Goal: Task Accomplishment & Management: Complete application form

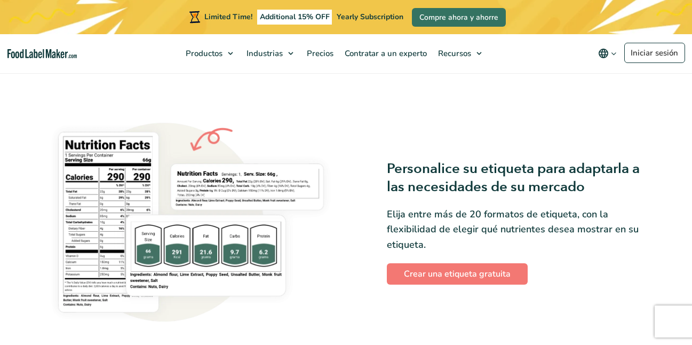
scroll to position [817, 0]
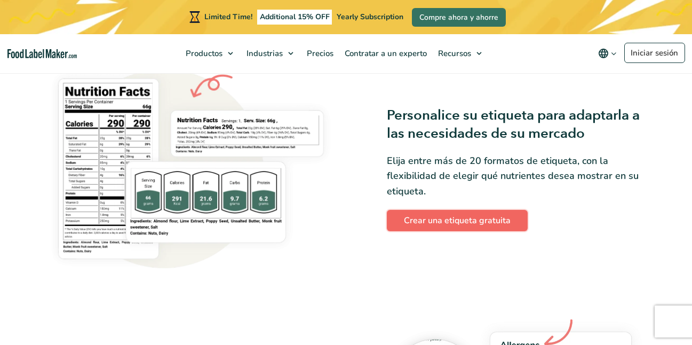
click at [476, 231] on link "Crear una etiqueta gratuita" at bounding box center [457, 220] width 141 height 21
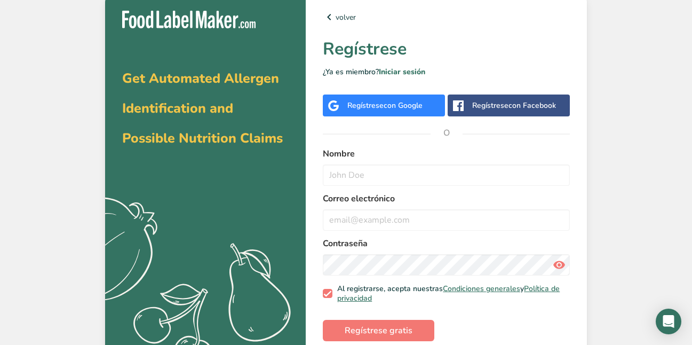
click at [413, 105] on span "con Google" at bounding box center [403, 105] width 39 height 10
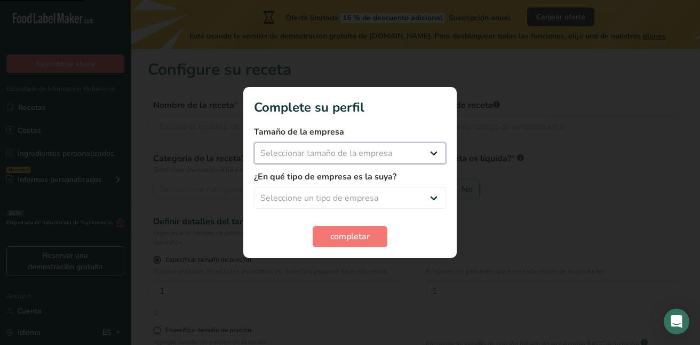
click at [325, 151] on select "Seleccionar tamaño de la empresa Menos de 10 empleados De 10 a 50 empleados De …" at bounding box center [350, 153] width 192 height 21
select select "1"
click at [254, 143] on select "Seleccionar tamaño de la empresa Menos de 10 empleados De 10 a 50 empleados De …" at bounding box center [350, 153] width 192 height 21
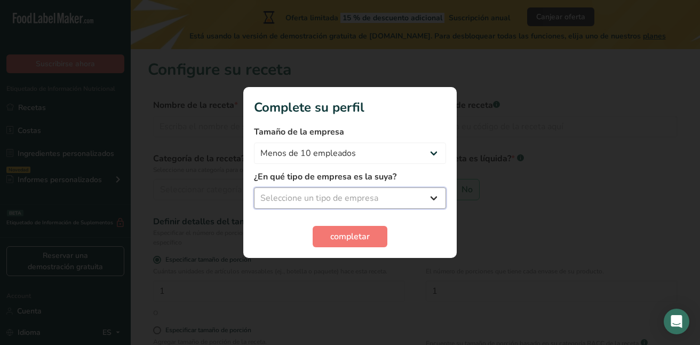
click at [340, 197] on select "Seleccione un tipo de empresa Fabricante de alimentos envasados Restaurante y c…" at bounding box center [350, 197] width 192 height 21
select select "1"
click at [254, 187] on select "Seleccione un tipo de empresa Fabricante de alimentos envasados Restaurante y c…" at bounding box center [350, 197] width 192 height 21
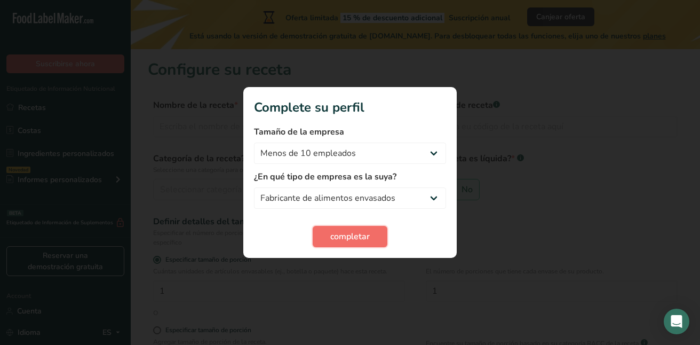
click at [358, 242] on span "completar" at bounding box center [350, 236] width 40 height 13
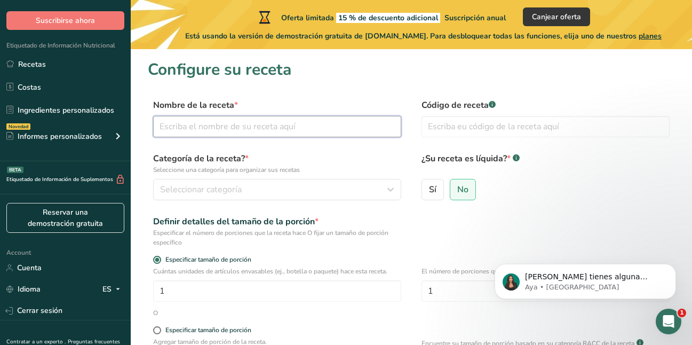
click at [293, 121] on input "text" at bounding box center [277, 126] width 248 height 21
type input "Crepas"
click at [484, 117] on input "text" at bounding box center [546, 126] width 248 height 21
type input "246"
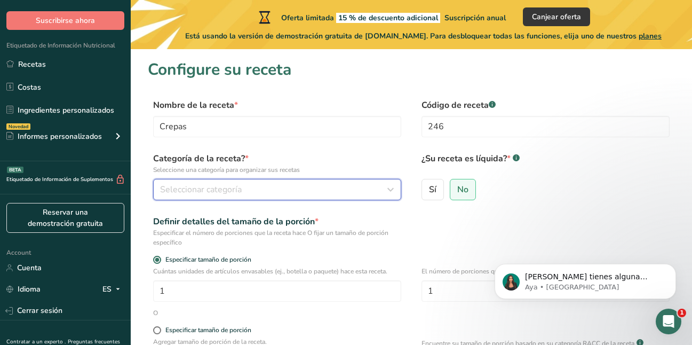
click at [254, 191] on div "Seleccionar categoría" at bounding box center [274, 189] width 228 height 13
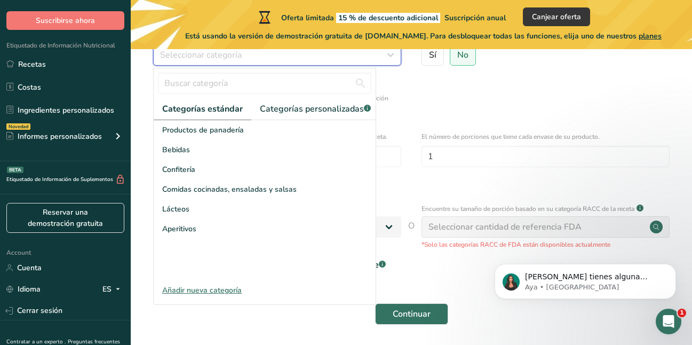
scroll to position [160, 0]
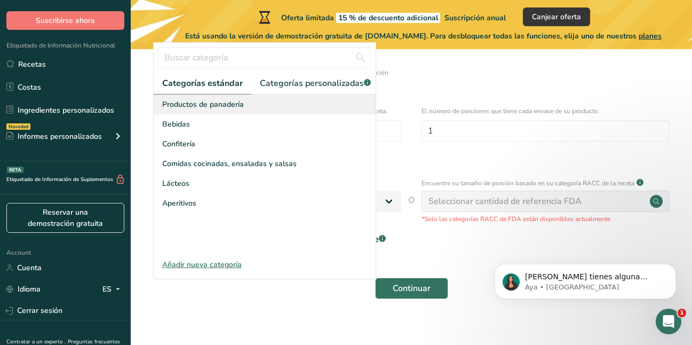
click at [233, 110] on span "Productos de panadería" at bounding box center [203, 104] width 82 height 11
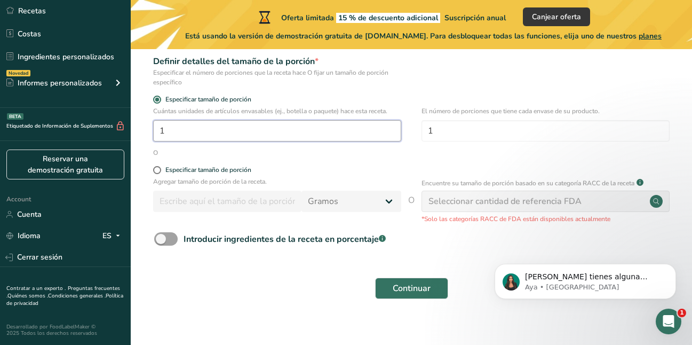
click at [253, 130] on input "1" at bounding box center [277, 130] width 248 height 21
click at [248, 139] on input "1" at bounding box center [277, 130] width 248 height 21
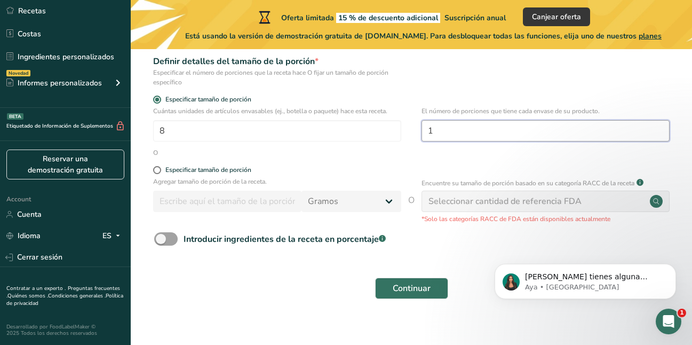
click at [541, 135] on input "1" at bounding box center [546, 130] width 248 height 21
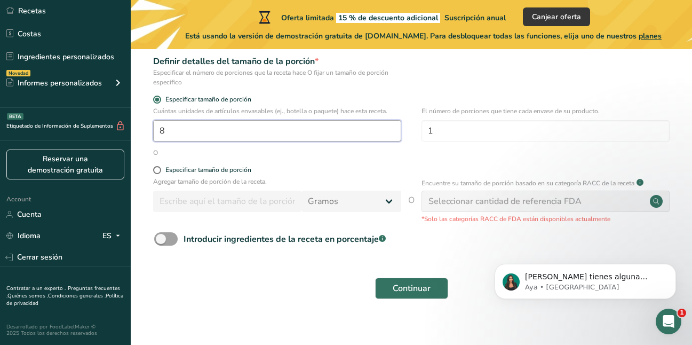
click at [170, 133] on input "8" at bounding box center [277, 130] width 248 height 21
type input "11"
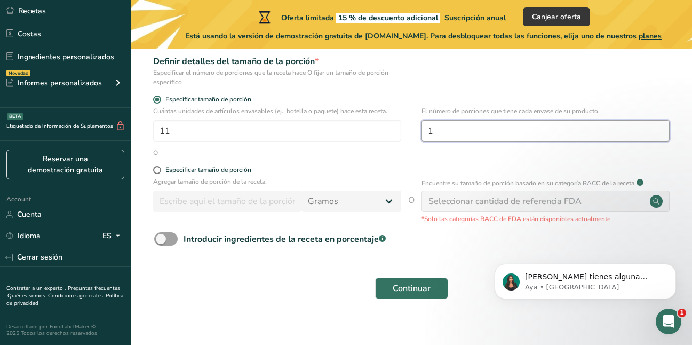
click at [424, 131] on input "1" at bounding box center [546, 130] width 248 height 21
type input "8"
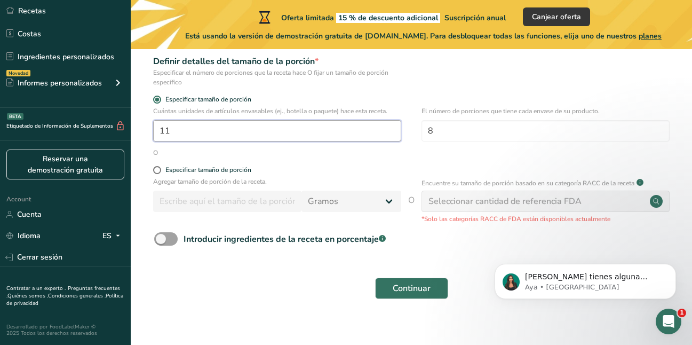
click at [232, 125] on input "11" at bounding box center [277, 130] width 248 height 21
type input "1"
click at [163, 170] on span "Especificar tamaño de porción" at bounding box center [206, 170] width 90 height 8
click at [160, 170] on input "Especificar tamaño de porción" at bounding box center [156, 170] width 7 height 7
radio input "true"
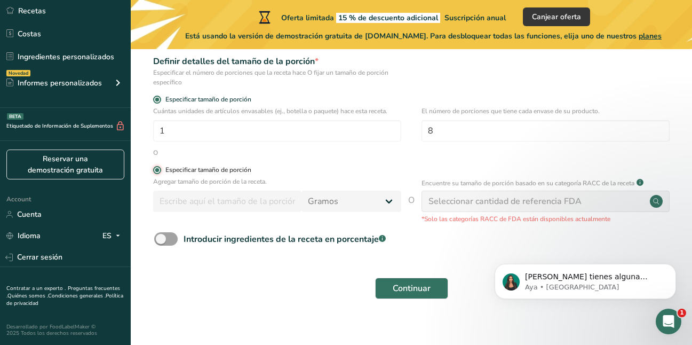
radio input "false"
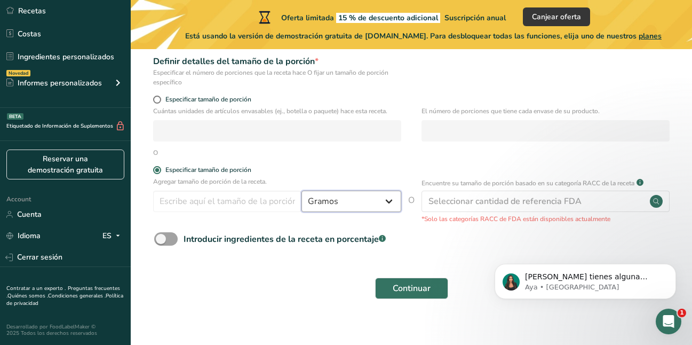
click at [368, 200] on select "Gramos kg mg mcg libras onza [GEOGRAPHIC_DATA] mL onza líquida [GEOGRAPHIC_DATA…" at bounding box center [352, 201] width 100 height 21
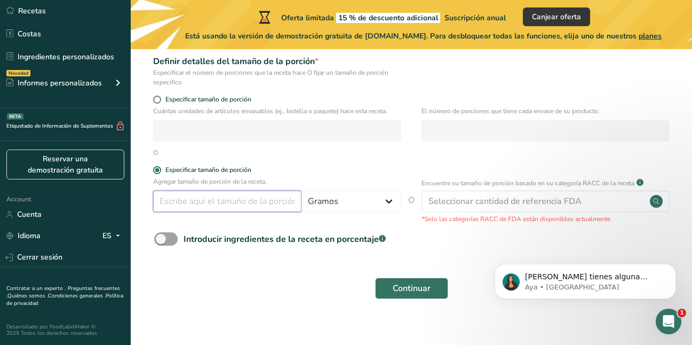
click at [245, 206] on input "number" at bounding box center [227, 201] width 148 height 21
click at [165, 234] on span at bounding box center [165, 238] width 23 height 13
click at [161, 235] on input "Introducir ingredientes de la receta en porcentaje .a-a{fill:#347362;}.b-a{fill…" at bounding box center [157, 238] width 7 height 7
checkbox input "true"
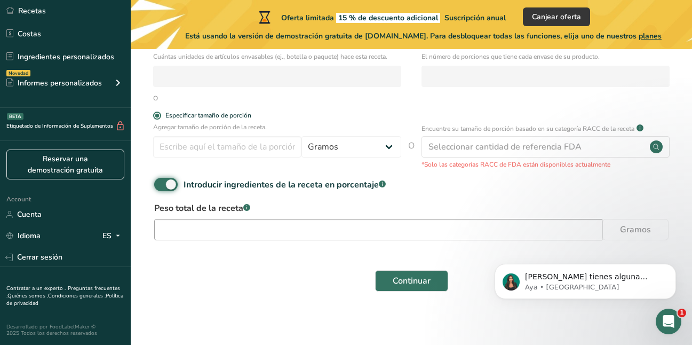
scroll to position [219, 0]
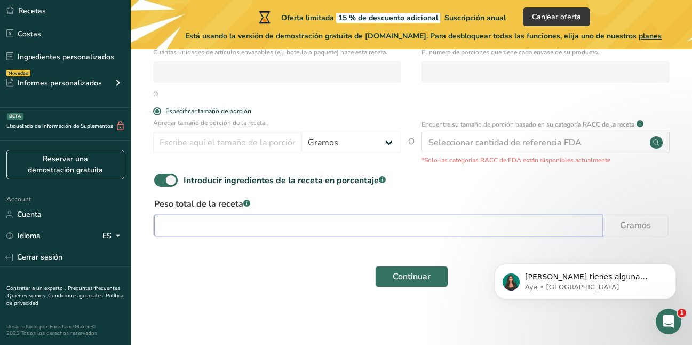
click at [230, 221] on input "number" at bounding box center [378, 225] width 448 height 21
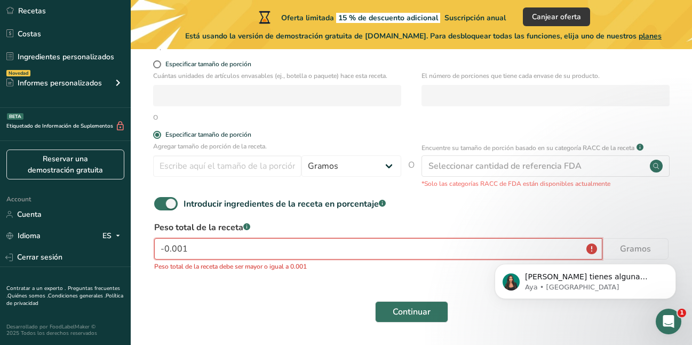
scroll to position [177, 0]
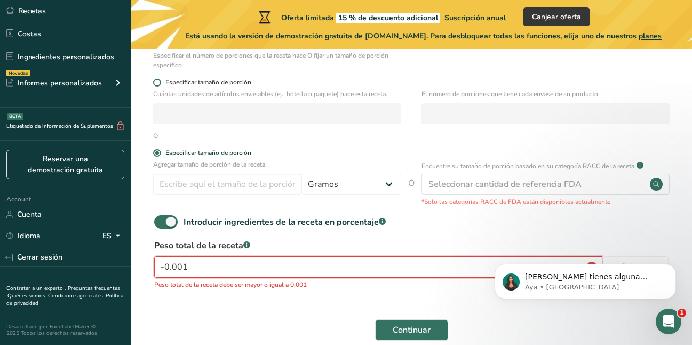
type input "-0.001"
click at [157, 85] on span at bounding box center [157, 82] width 8 height 8
click at [157, 85] on input "Especificar tamaño de porción" at bounding box center [156, 82] width 7 height 7
radio input "true"
radio input "false"
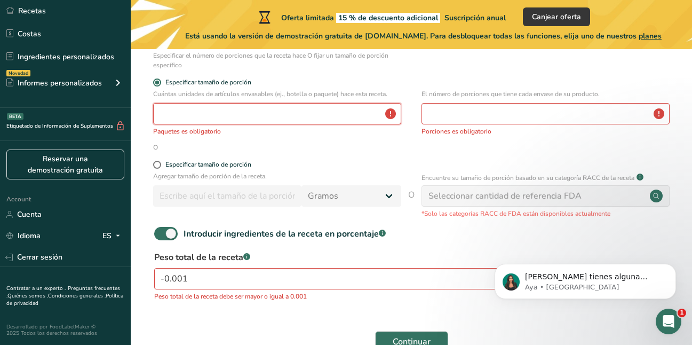
click at [174, 113] on input "number" at bounding box center [277, 113] width 248 height 21
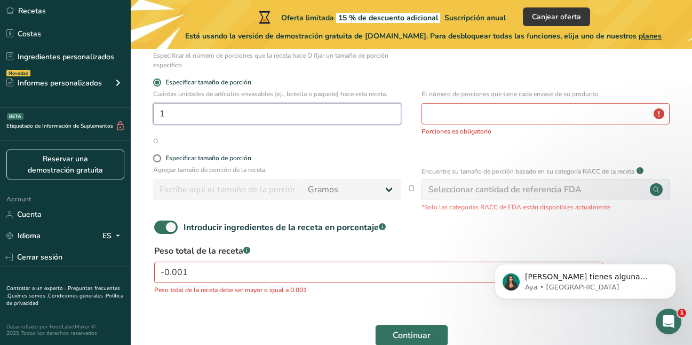
type input "1"
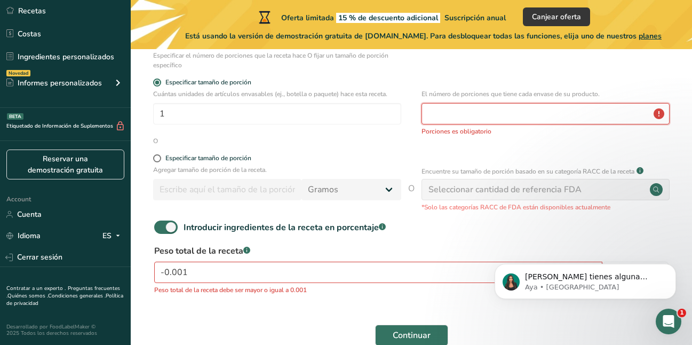
click at [543, 119] on input "number" at bounding box center [546, 113] width 248 height 21
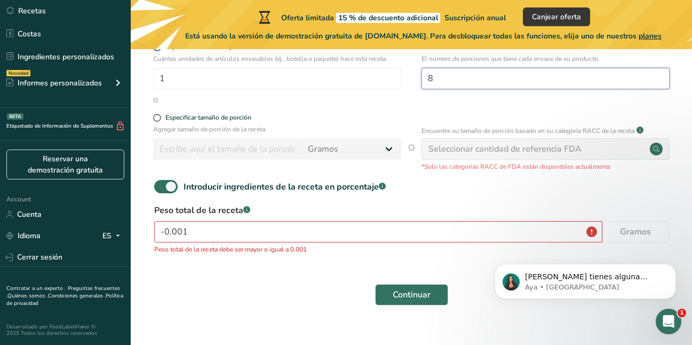
scroll to position [231, 0]
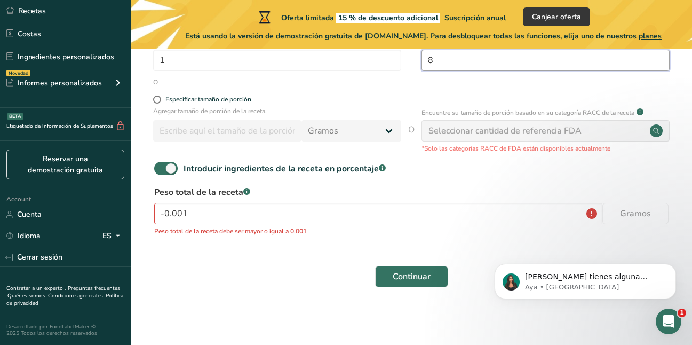
type input "8"
click at [303, 211] on input "-0.001" at bounding box center [378, 213] width 448 height 21
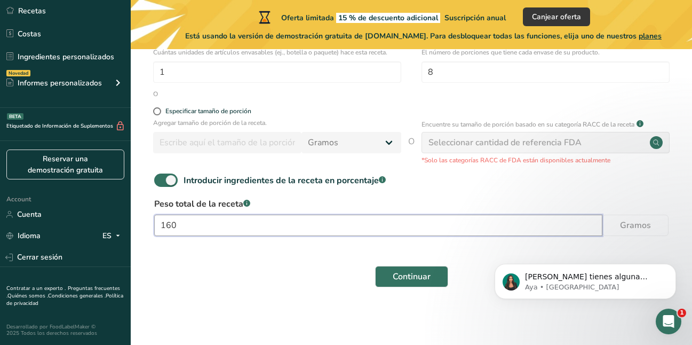
type input "160"
click at [302, 289] on div "Continuar" at bounding box center [411, 276] width 527 height 34
click at [412, 290] on div "Continuar" at bounding box center [411, 276] width 527 height 34
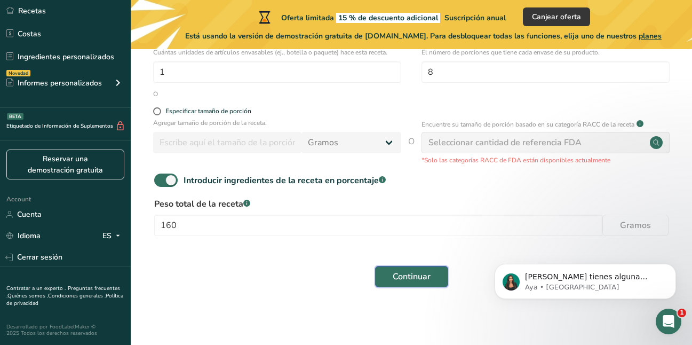
click at [412, 274] on span "Continuar" at bounding box center [412, 276] width 38 height 13
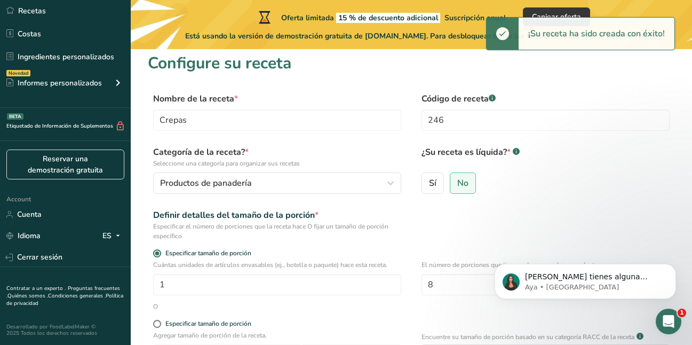
scroll to position [0, 0]
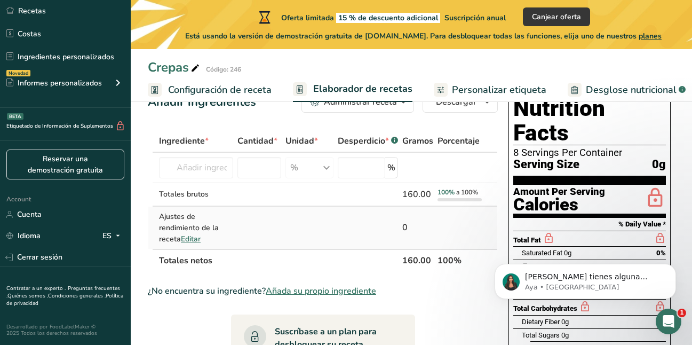
scroll to position [53, 0]
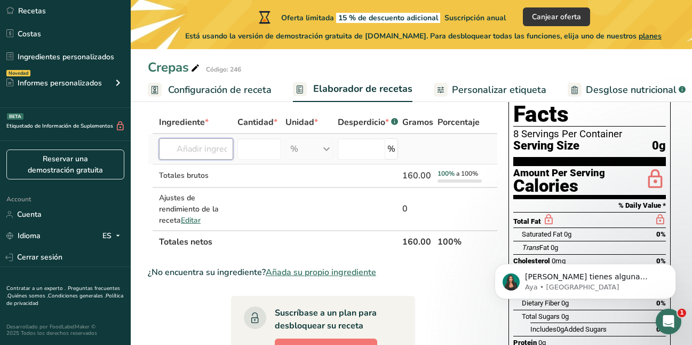
click at [193, 152] on input "text" at bounding box center [196, 148] width 74 height 21
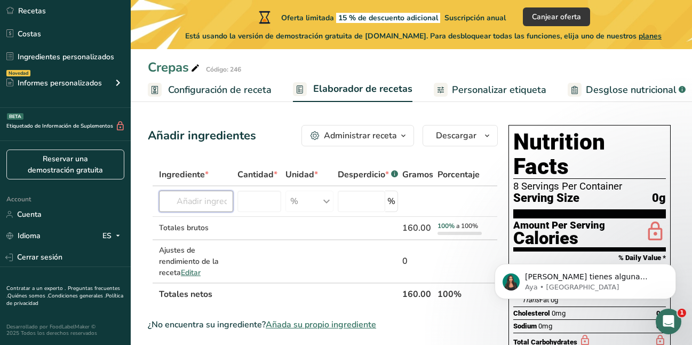
scroll to position [0, 0]
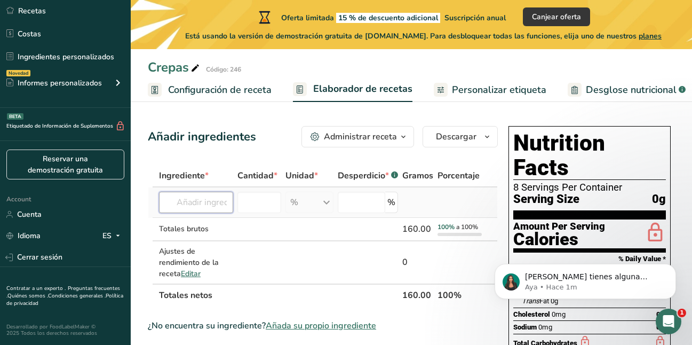
click at [220, 196] on input "text" at bounding box center [196, 202] width 74 height 21
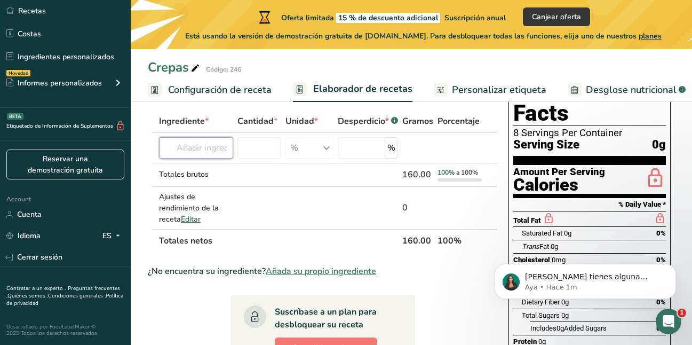
scroll to position [53, 0]
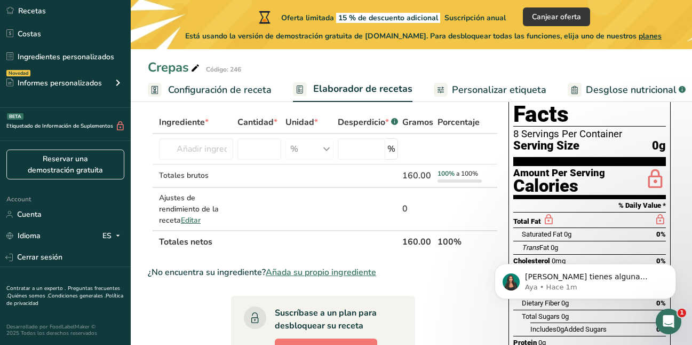
click at [461, 91] on span "Personalizar etiqueta" at bounding box center [499, 90] width 94 height 14
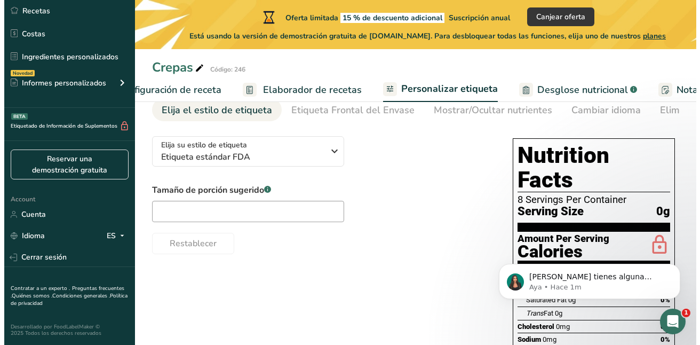
scroll to position [0, 248]
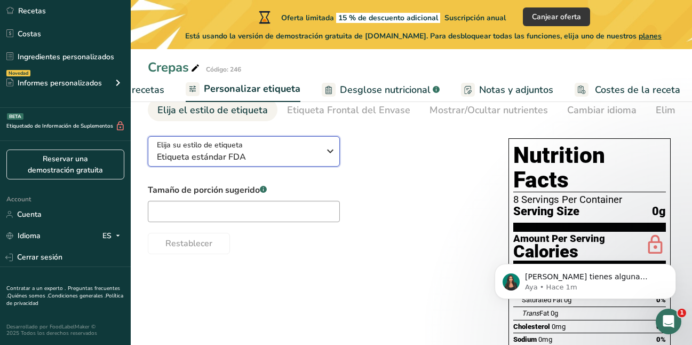
click at [301, 162] on span "Etiqueta estándar FDA" at bounding box center [238, 157] width 163 height 13
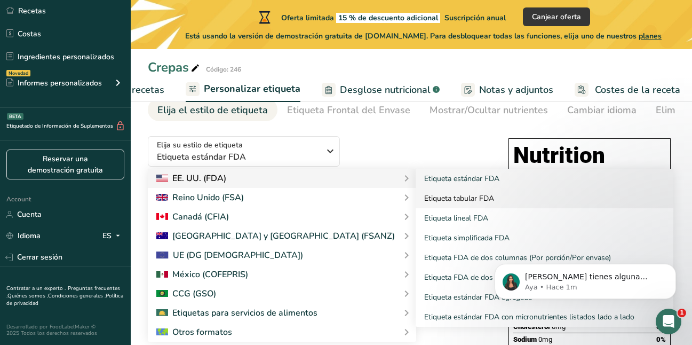
click at [416, 203] on link "Etiqueta tabular FDA" at bounding box center [545, 198] width 258 height 20
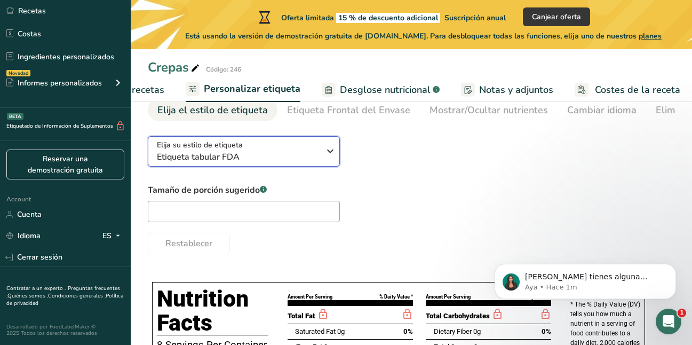
click at [326, 155] on icon "button" at bounding box center [330, 150] width 13 height 19
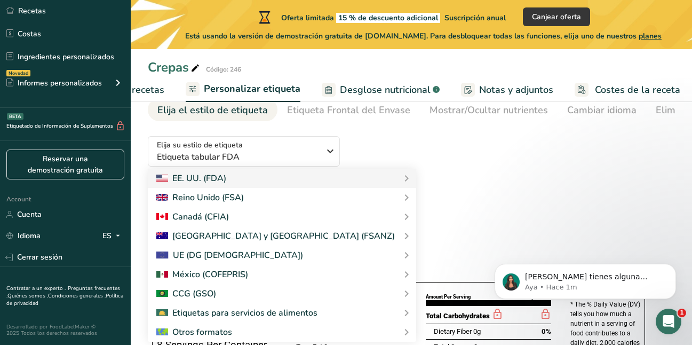
click at [152, 86] on span "Elaborador de recetas" at bounding box center [115, 90] width 99 height 14
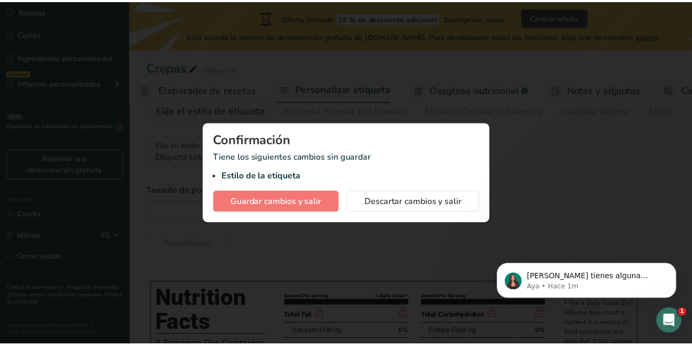
scroll to position [0, 148]
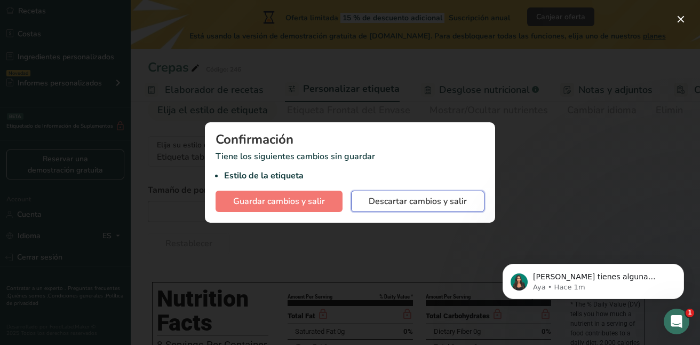
click at [384, 202] on span "Descartar cambios y salir" at bounding box center [418, 201] width 98 height 13
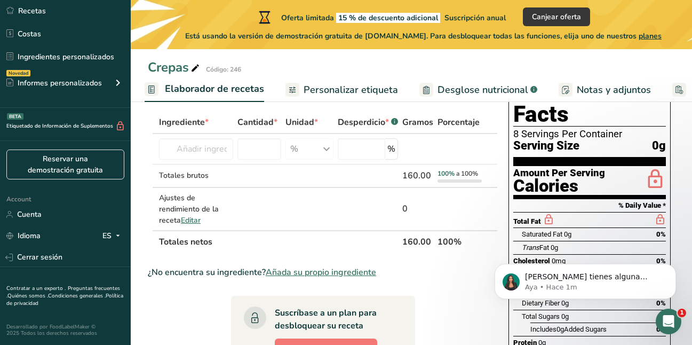
click at [178, 130] on th "Ingrediente *" at bounding box center [196, 123] width 78 height 22
click at [195, 159] on input "text" at bounding box center [196, 148] width 74 height 21
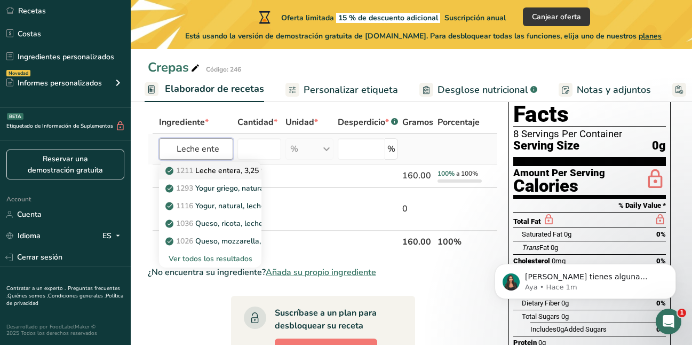
type input "Leche ente"
click at [247, 168] on p "1211 Leche entera, 3,25 % de grasa láctea, sin vitamina A ni vitamina D añadidas" at bounding box center [312, 170] width 288 height 11
type input "Milk, whole, 3.25% milkfat, without added vitamin A and [MEDICAL_DATA]"
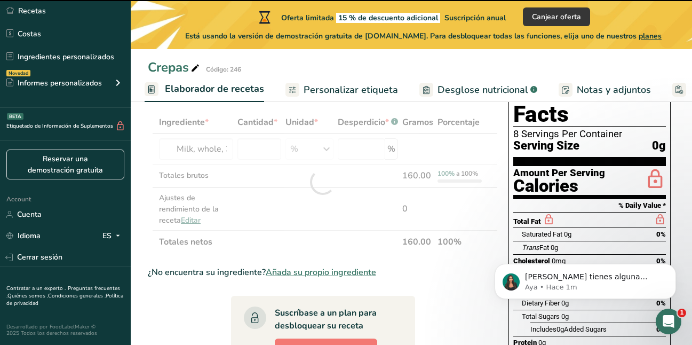
type input "0"
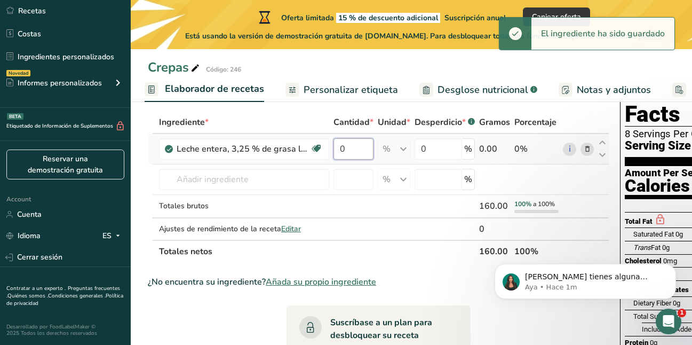
click at [344, 159] on input "0" at bounding box center [354, 148] width 40 height 21
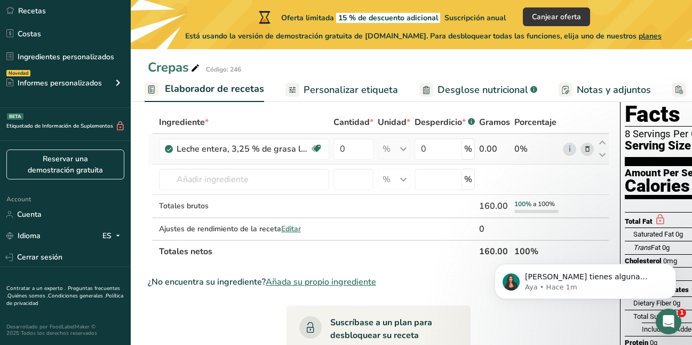
click at [478, 146] on div "Ingrediente * Cantidad * Unidad * Desperdicio * .a-a{fill:#347362;}.b-a{fill:#f…" at bounding box center [379, 187] width 462 height 152
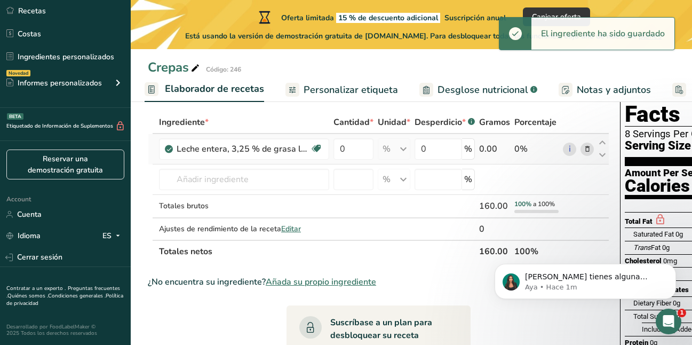
click at [491, 149] on div "0.00" at bounding box center [494, 149] width 31 height 13
click at [491, 150] on div "0.00" at bounding box center [494, 149] width 31 height 13
click at [420, 220] on td at bounding box center [445, 228] width 65 height 21
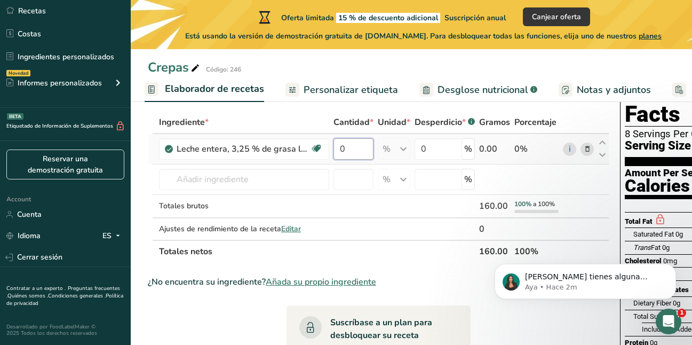
click at [355, 138] on input "0" at bounding box center [354, 148] width 40 height 21
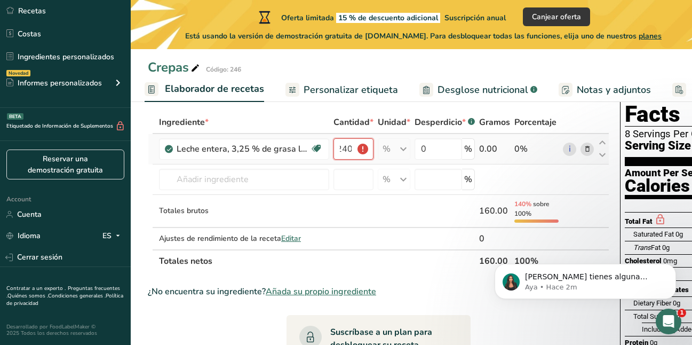
type input "240"
click at [395, 145] on div "% Porciones 1 cup 1 tbsp 1 fl oz Ver más Unidades de peso g kg mg Ver más Unida…" at bounding box center [394, 148] width 33 height 21
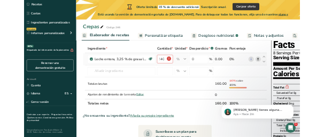
scroll to position [0, 0]
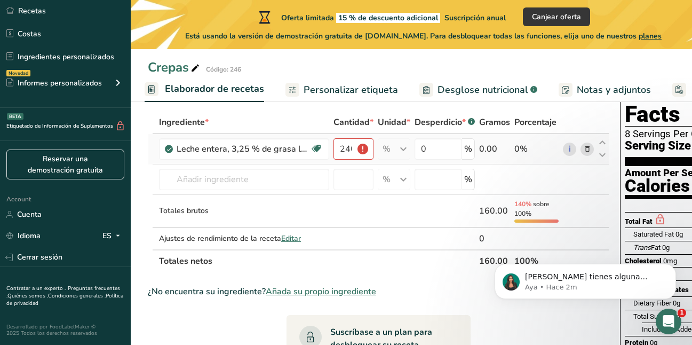
click at [407, 155] on div "% Porciones 1 cup 1 tbsp 1 fl oz Ver más Unidades de peso g kg mg Ver más Unida…" at bounding box center [394, 148] width 33 height 21
click at [353, 156] on input "240" at bounding box center [354, 148] width 40 height 21
click at [352, 153] on input "240" at bounding box center [354, 148] width 40 height 21
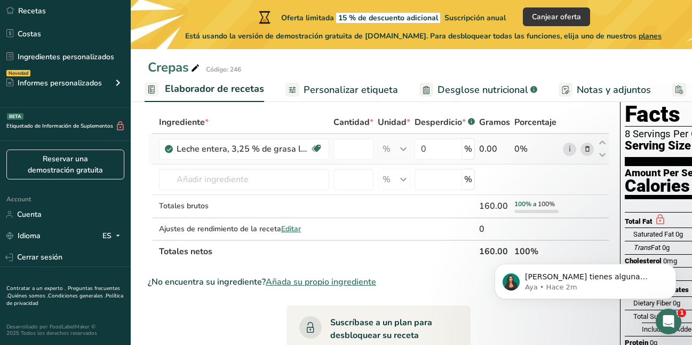
type input "0"
click at [399, 163] on div "Ingrediente * Cantidad * Unidad * Desperdicio * .a-a{fill:#347362;}.b-a{fill:#f…" at bounding box center [379, 187] width 462 height 152
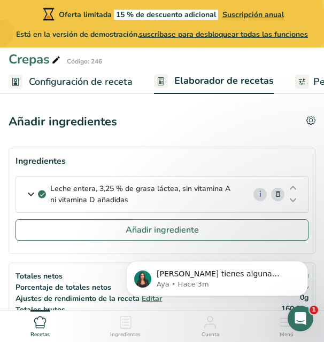
click at [44, 196] on icon at bounding box center [42, 195] width 6 height 10
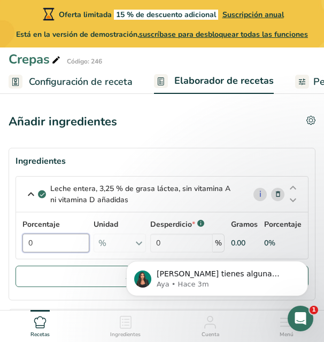
click at [72, 239] on input "0" at bounding box center [55, 243] width 67 height 19
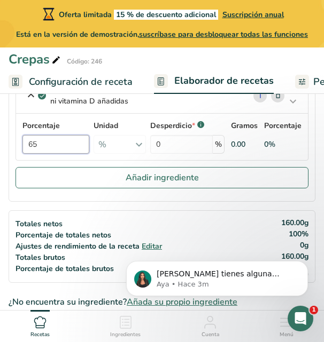
scroll to position [107, 0]
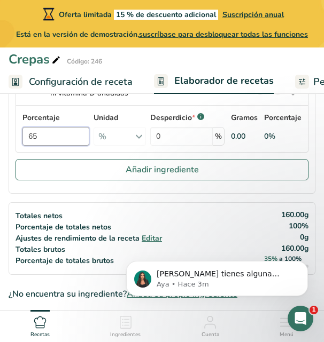
type input "65"
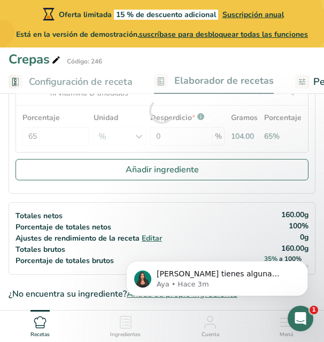
click at [214, 123] on div "Porcentaje 65 Unidad % Porciones 1 cup 1 tbsp 1 fl oz Ver más Unidades de peso …" at bounding box center [161, 129] width 279 height 34
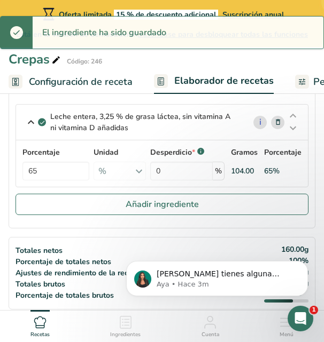
scroll to position [53, 0]
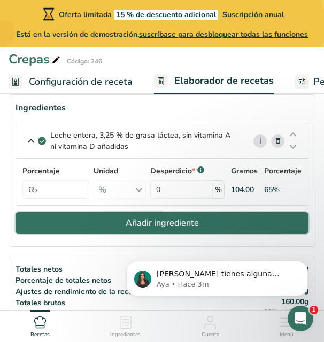
click at [119, 229] on button "Añadir ingrediente" at bounding box center [161, 222] width 293 height 21
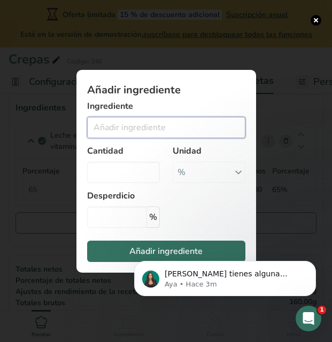
click at [147, 127] on input "Add ingredient modal" at bounding box center [166, 127] width 158 height 21
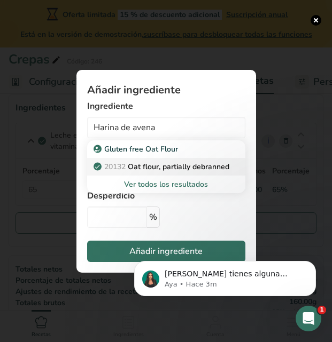
click at [155, 166] on p "20132 Oat flour, partially debranned" at bounding box center [162, 166] width 133 height 11
type input "Oat flour, partially debranned"
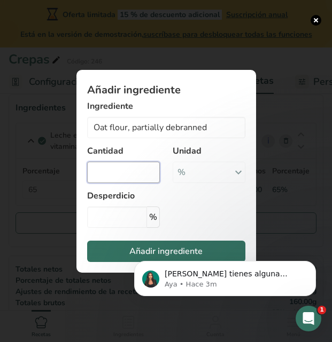
click at [132, 177] on input "Add ingredient modal" at bounding box center [123, 172] width 73 height 21
type input "25"
click at [174, 253] on body "[PERSON_NAME] tienes alguna pregunta no dudes en consultarnos. ¡Estamos aquí pa…" at bounding box center [224, 276] width 205 height 66
click at [188, 248] on body "[PERSON_NAME] tienes alguna pregunta no dudes en consultarnos. ¡Estamos aquí pa…" at bounding box center [224, 276] width 205 height 66
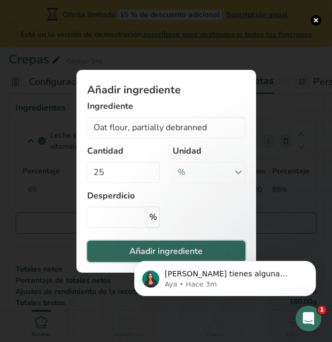
click at [119, 254] on button "Añadir ingrediente" at bounding box center [166, 251] width 158 height 21
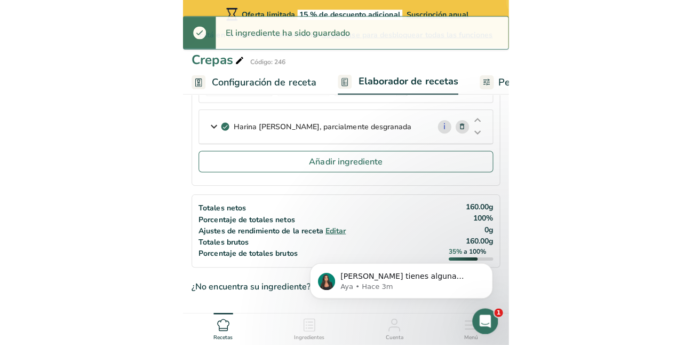
scroll to position [160, 0]
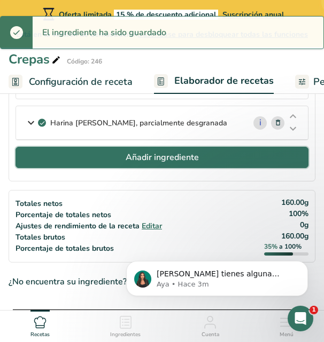
click at [167, 150] on button "Añadir ingrediente" at bounding box center [161, 157] width 293 height 21
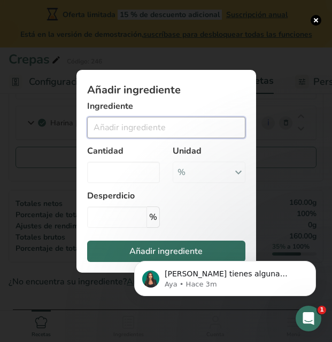
click at [142, 129] on input "Add ingredient modal" at bounding box center [166, 127] width 158 height 21
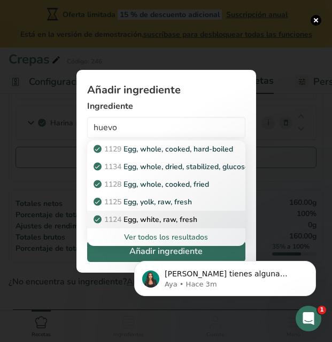
click at [207, 217] on div "1124 Egg, white, raw, fresh" at bounding box center [158, 219] width 124 height 11
type input "Egg, white, raw, fresh"
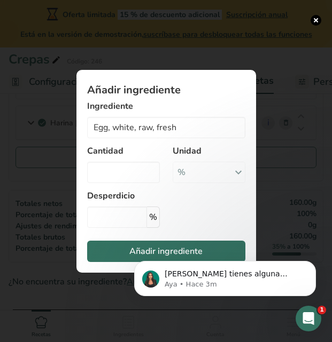
click at [122, 156] on label "Cantidad" at bounding box center [123, 151] width 73 height 13
click at [133, 180] on input "Add ingredient modal" at bounding box center [123, 172] width 73 height 21
type input "20"
click at [218, 250] on div "[PERSON_NAME] tienes alguna pregunta no dudes en consultarnos. ¡Estamos aquí pa…" at bounding box center [225, 229] width 196 height 133
click at [131, 247] on div "[PERSON_NAME] tienes alguna pregunta no dudes en consultarnos. ¡Estamos aquí pa…" at bounding box center [225, 229] width 196 height 133
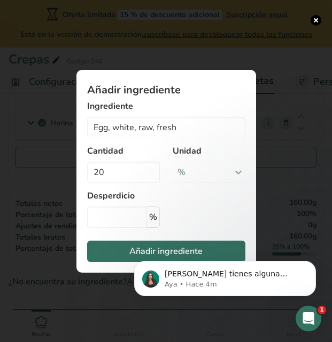
click at [119, 277] on div "Añadir ingrediente Ingrediente Egg, [PERSON_NAME], raw, fresh 1129 Egg, whole, …" at bounding box center [166, 171] width 214 height 237
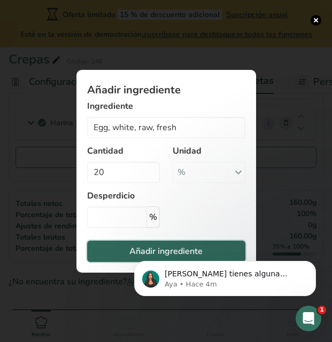
click at [122, 248] on button "Añadir ingrediente" at bounding box center [166, 251] width 158 height 21
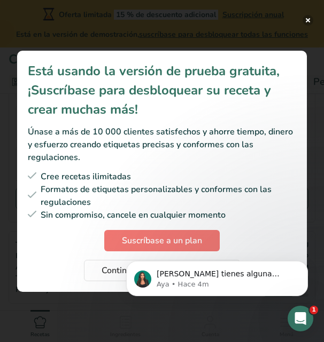
click at [308, 20] on button "Subscription modal" at bounding box center [307, 20] width 11 height 11
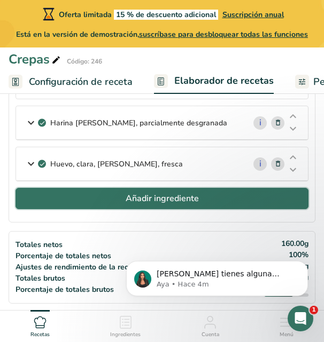
click at [127, 204] on span "Añadir ingrediente" at bounding box center [161, 198] width 73 height 13
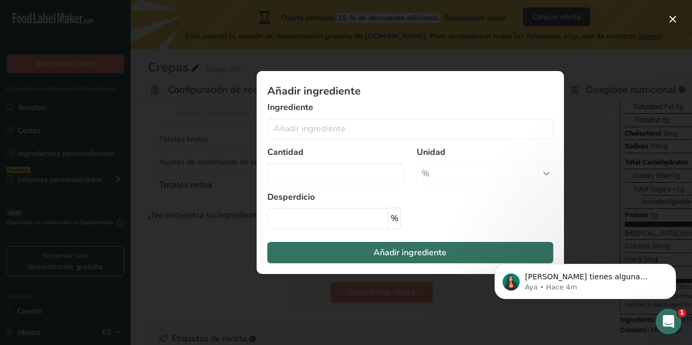
scroll to position [214, 0]
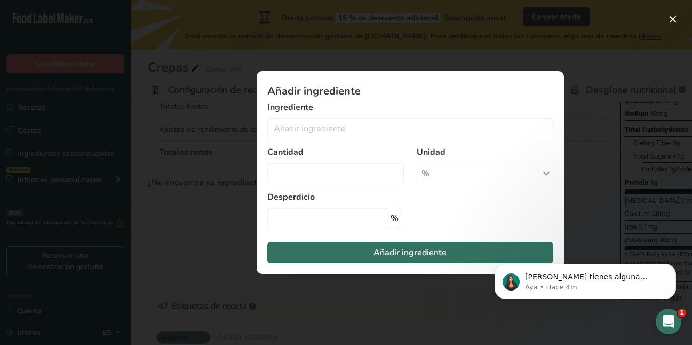
click at [684, 16] on div "Add ingredient modal" at bounding box center [346, 172] width 692 height 345
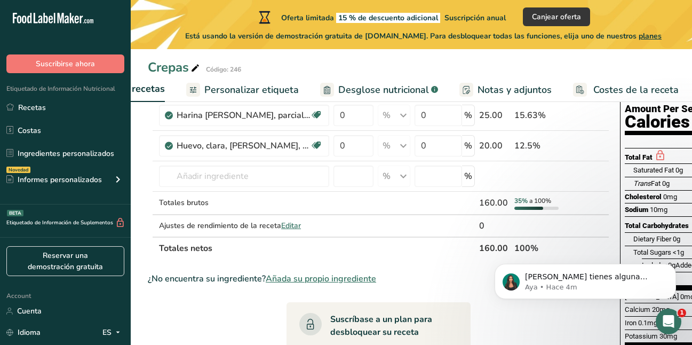
scroll to position [0, 0]
